Goal: Information Seeking & Learning: Learn about a topic

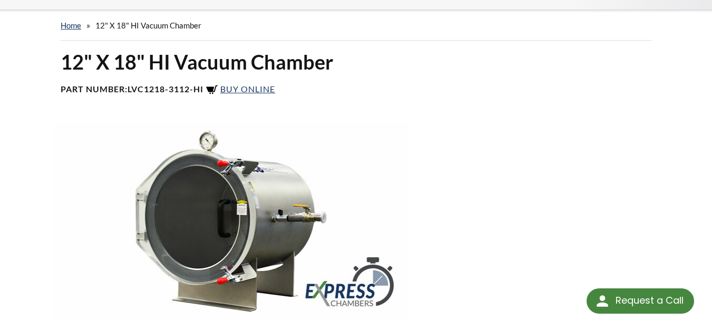
scroll to position [105, 0]
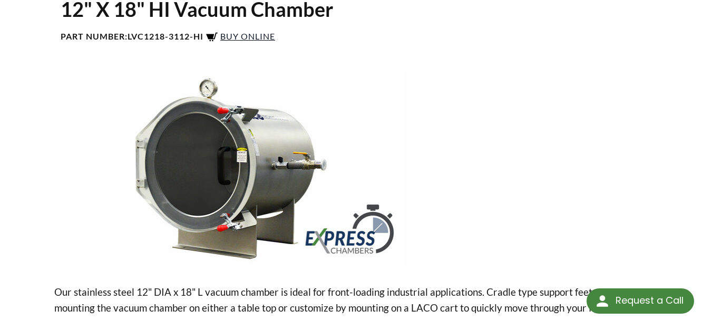
click at [261, 31] on span "Buy Online" at bounding box center [247, 36] width 55 height 10
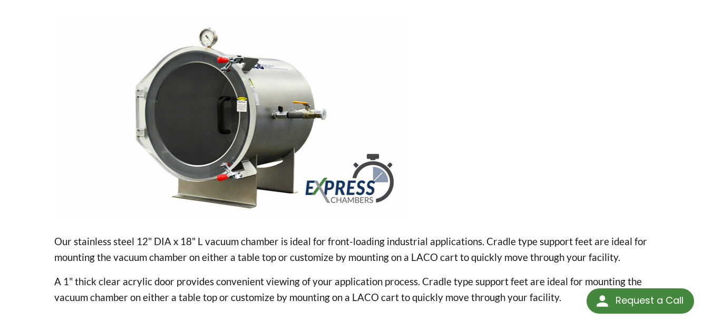
scroll to position [0, 0]
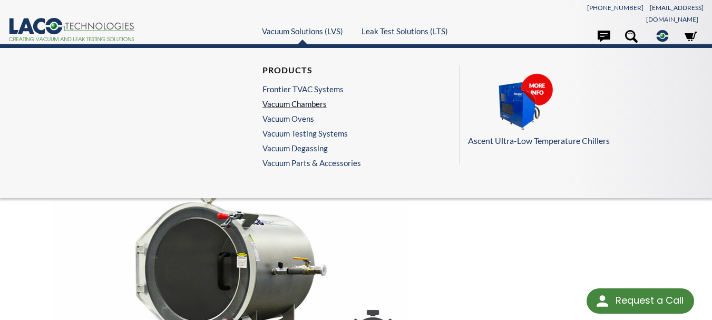
click at [306, 99] on link "Vacuum Chambers" at bounding box center [309, 103] width 93 height 9
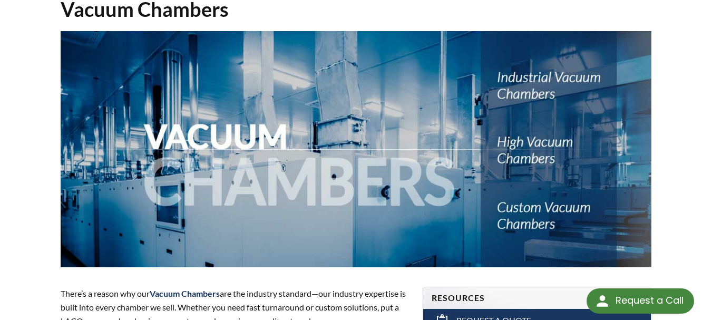
scroll to position [316, 0]
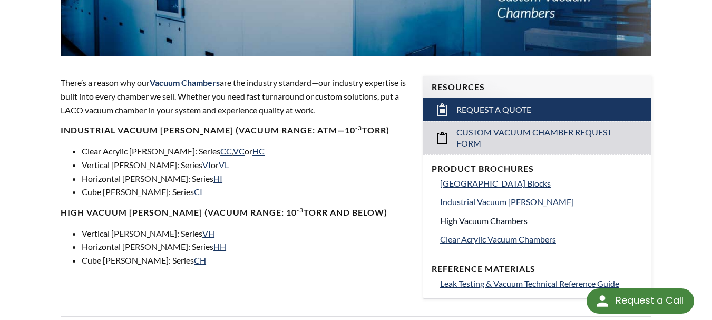
click at [490, 216] on span "High Vacuum Chambers" at bounding box center [484, 221] width 88 height 10
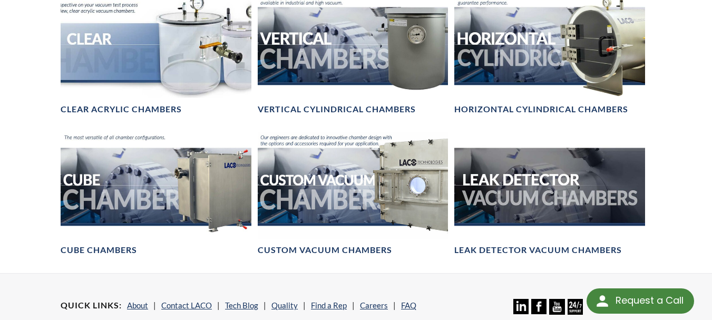
scroll to position [633, 0]
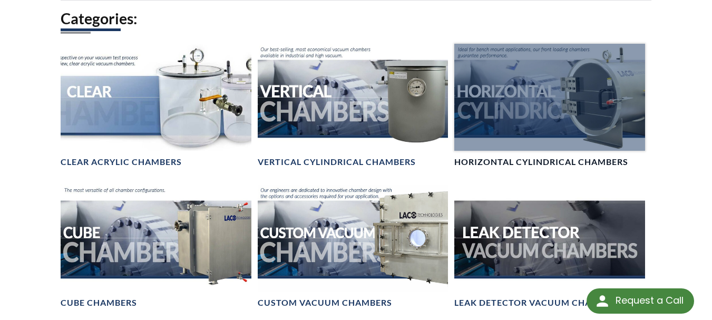
click at [563, 85] on div at bounding box center [549, 97] width 191 height 107
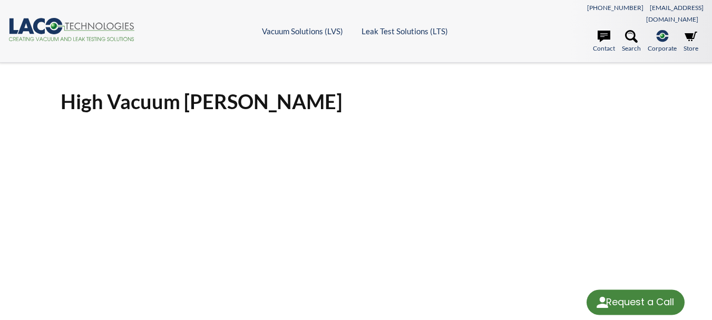
select select "Language Translate Widget"
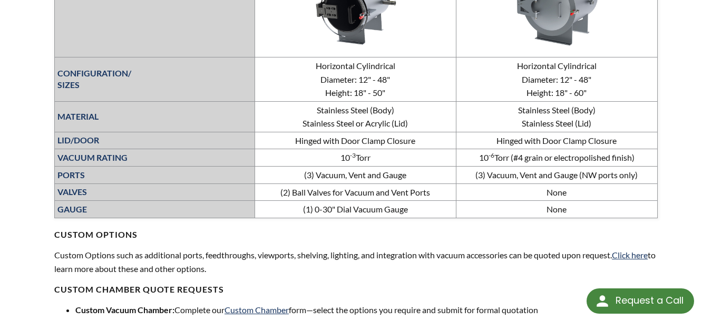
scroll to position [241, 0]
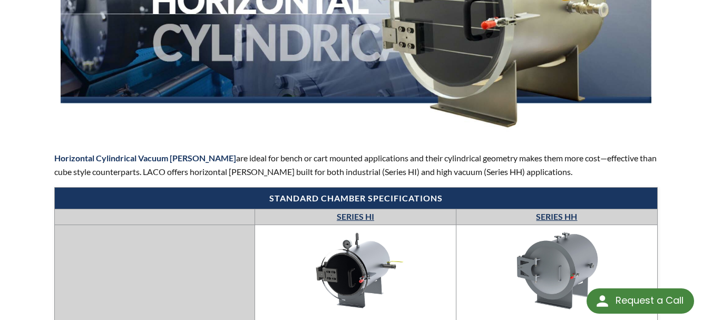
click at [555, 211] on link "SERIES HH" at bounding box center [556, 216] width 41 height 10
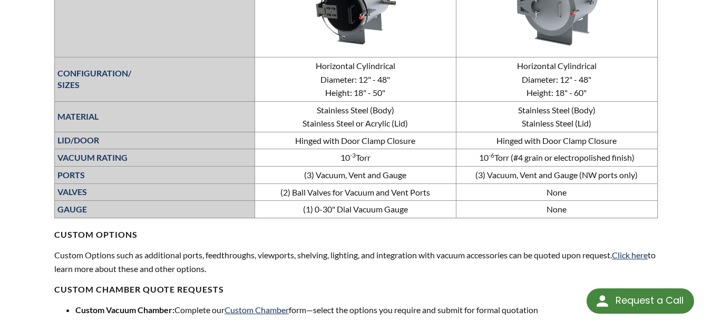
scroll to position [557, 0]
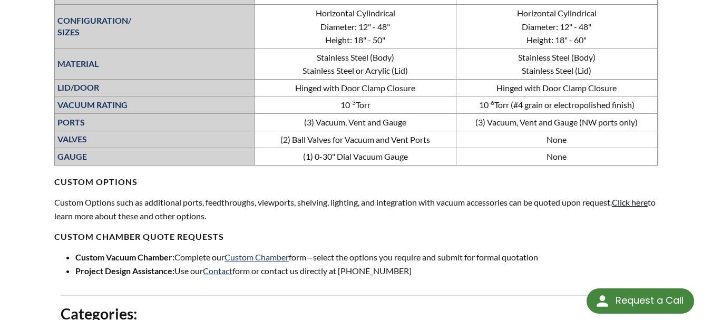
click at [645, 197] on link "Click here" at bounding box center [630, 202] width 36 height 10
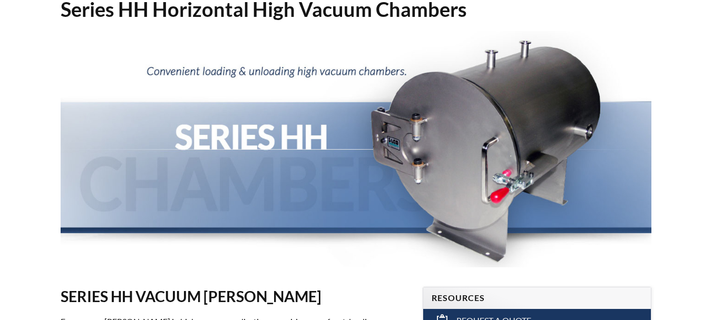
select select "Language Translate Widget"
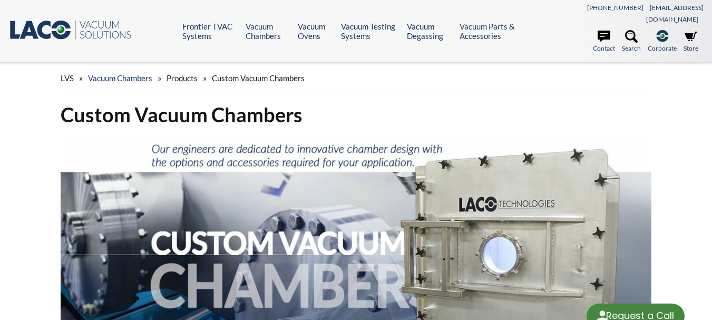
select select "Language Translate Widget"
